Goal: Navigation & Orientation: Find specific page/section

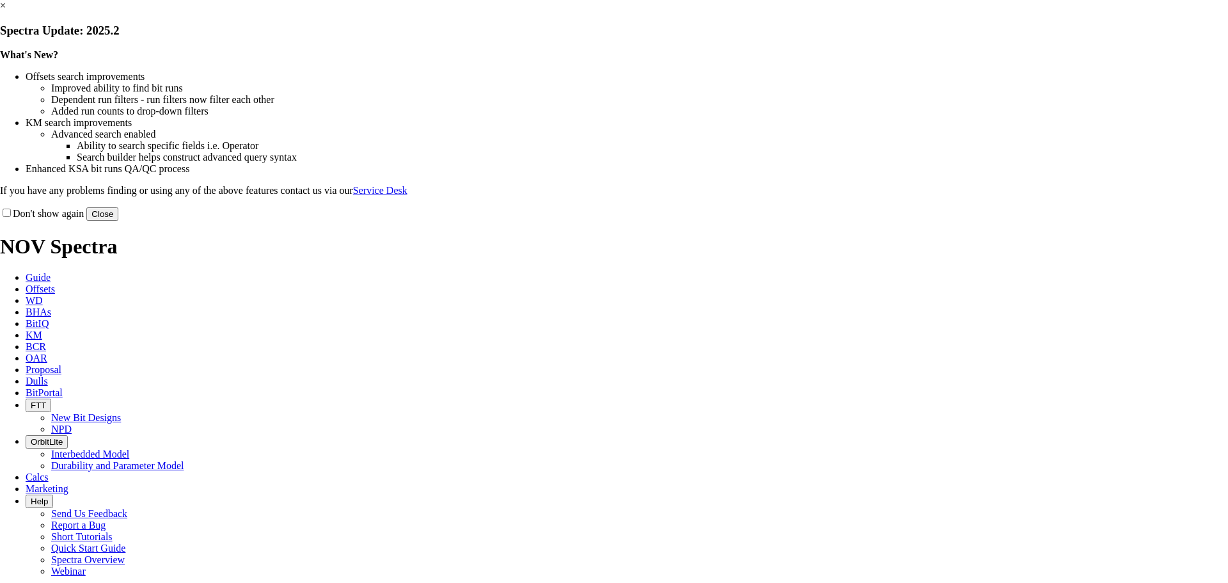
click at [118, 221] on button "Close" at bounding box center [102, 213] width 32 height 13
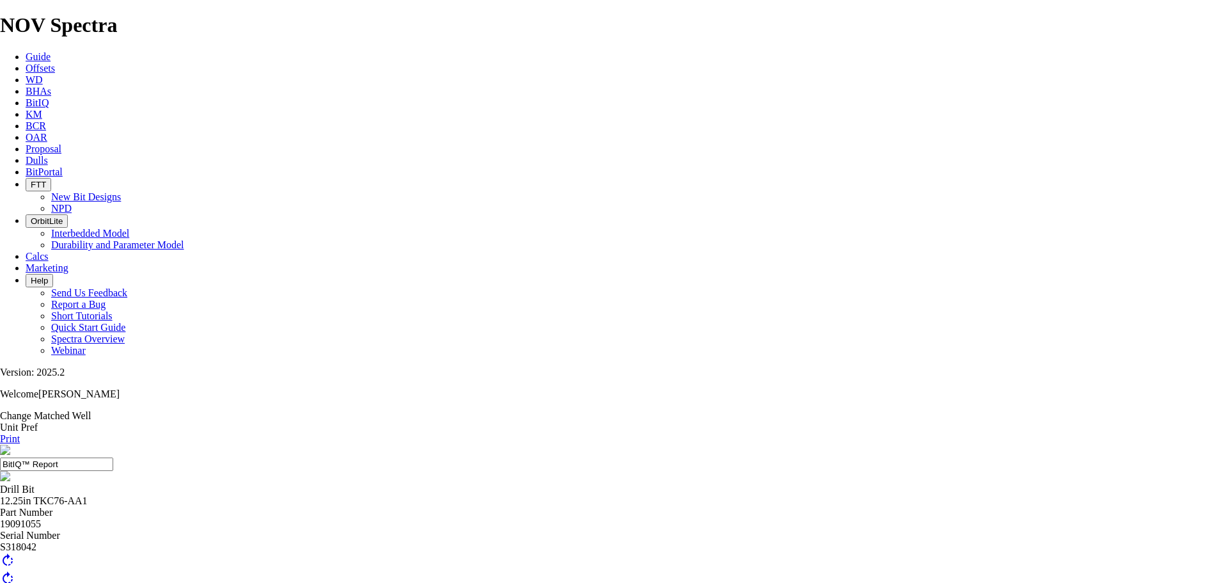
scroll to position [154, 0]
